Goal: Transaction & Acquisition: Purchase product/service

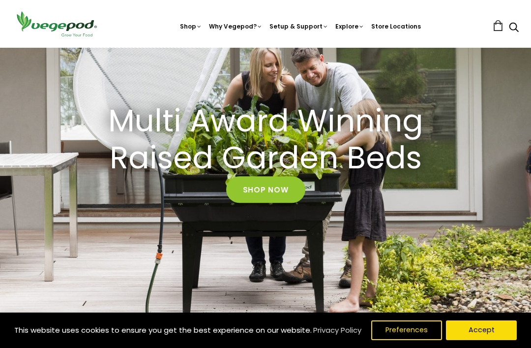
scroll to position [77, 0]
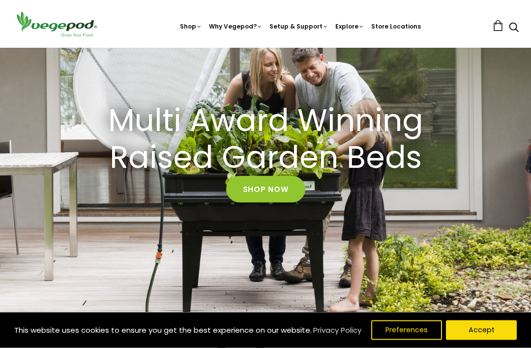
click at [482, 340] on button "Accept" at bounding box center [481, 330] width 71 height 20
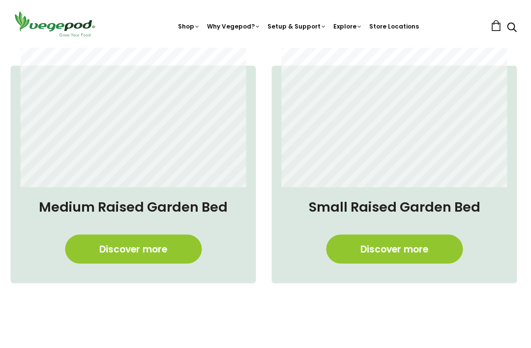
scroll to position [628, 1]
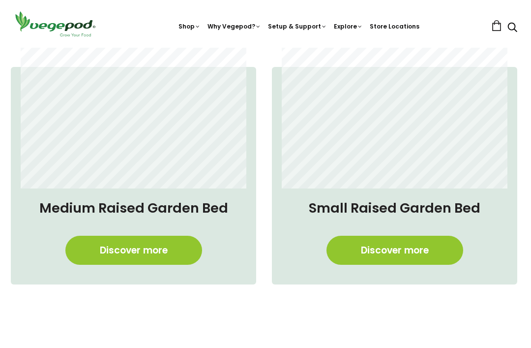
click at [408, 248] on link "Discover more" at bounding box center [395, 250] width 137 height 29
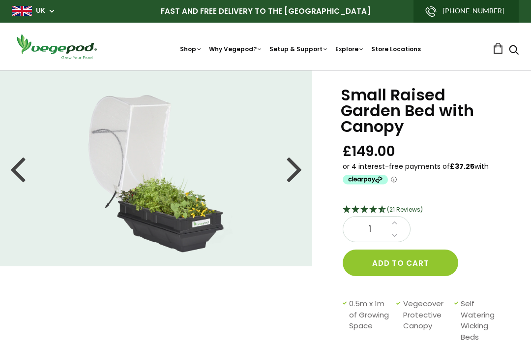
click at [296, 169] on div at bounding box center [295, 168] width 16 height 44
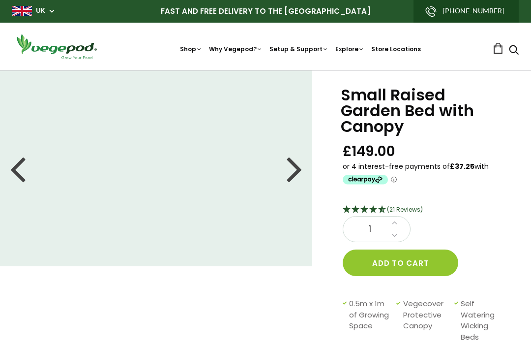
click at [289, 174] on div at bounding box center [295, 168] width 16 height 44
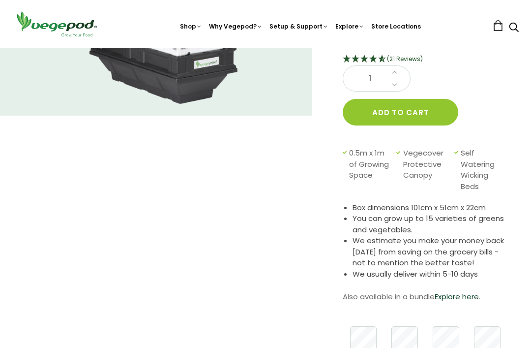
scroll to position [152, 0]
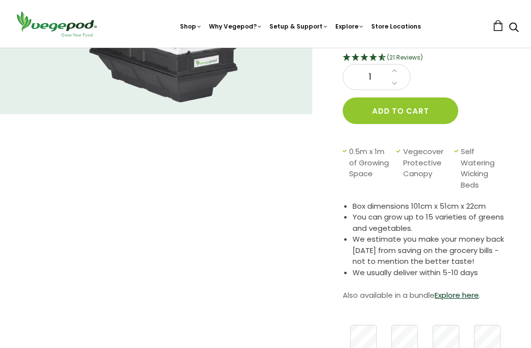
click at [467, 293] on link "Explore here" at bounding box center [457, 295] width 44 height 10
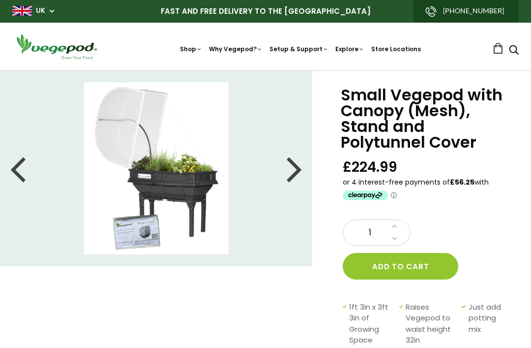
click at [428, 263] on button "Add to cart" at bounding box center [401, 266] width 116 height 27
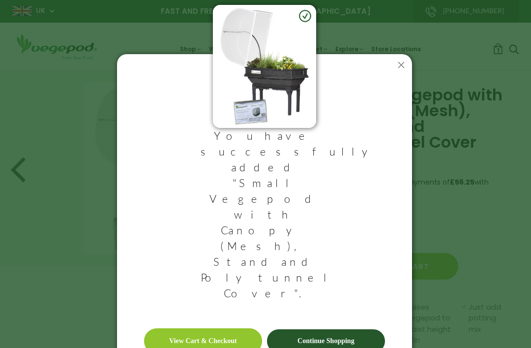
click at [350, 329] on link "Continue Shopping" at bounding box center [326, 341] width 118 height 24
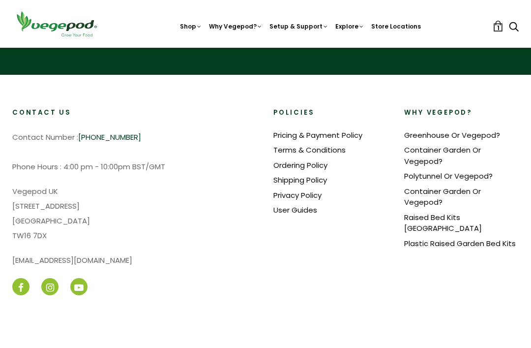
scroll to position [1920, 0]
